Goal: Task Accomplishment & Management: Use online tool/utility

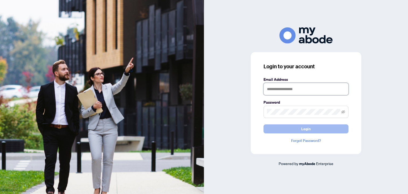
type input "**********"
click at [283, 128] on button "Login" at bounding box center [305, 128] width 85 height 9
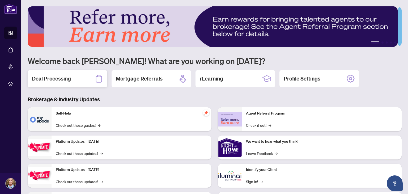
click at [66, 79] on h2 "Deal Processing" at bounding box center [51, 78] width 39 height 7
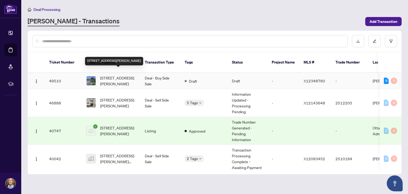
click at [116, 75] on span "36 De la Rive Dr, Russell, Ontario K0A 1W0, Canada" at bounding box center [118, 81] width 36 height 12
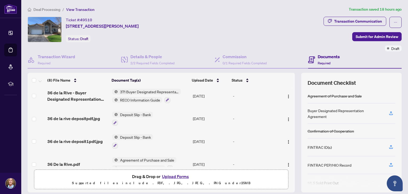
scroll to position [101, 0]
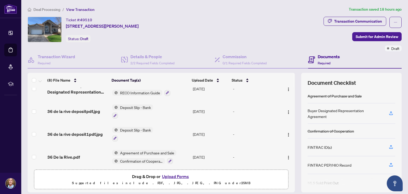
click at [125, 150] on span "Agreement of Purchase and Sale" at bounding box center [147, 153] width 58 height 6
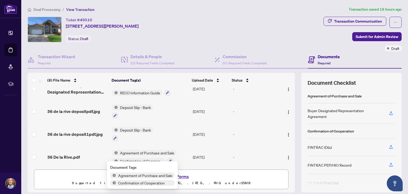
click at [119, 174] on span "Agreement of Purchase and Sale" at bounding box center [145, 175] width 58 height 6
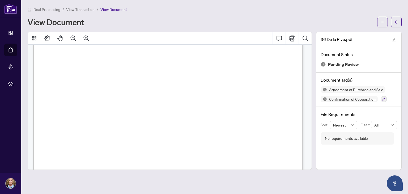
scroll to position [1884, 0]
